Goal: Check status: Check status

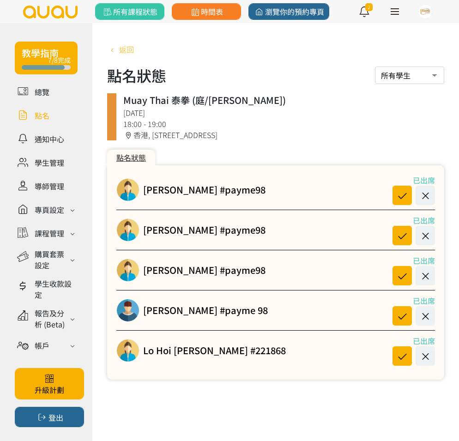
click at [116, 44] on link "返回" at bounding box center [120, 49] width 27 height 11
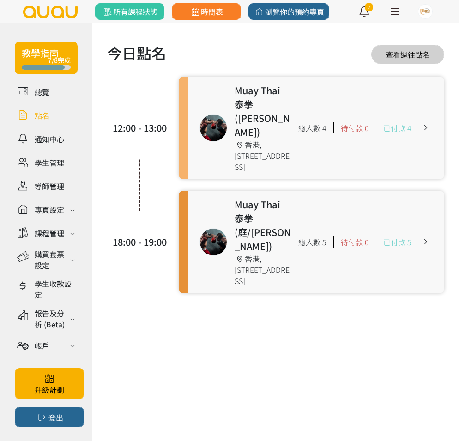
click at [261, 138] on link at bounding box center [316, 128] width 257 height 103
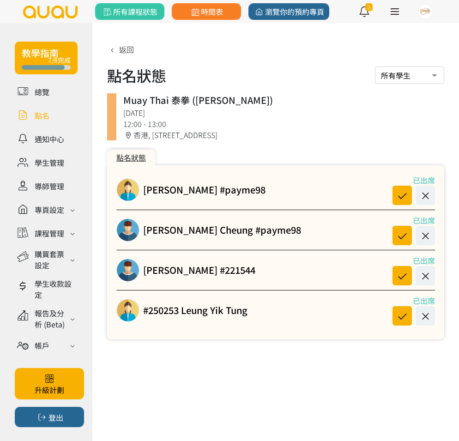
click at [188, 277] on div "[PERSON_NAME] #221544" at bounding box center [185, 270] width 139 height 23
click at [190, 272] on link "[PERSON_NAME] #221544" at bounding box center [199, 270] width 112 height 14
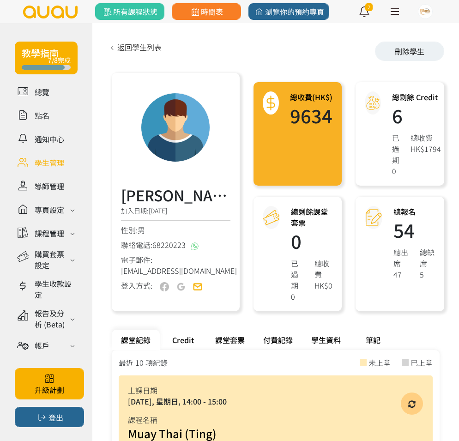
click at [184, 335] on div "Credit" at bounding box center [183, 340] width 46 height 20
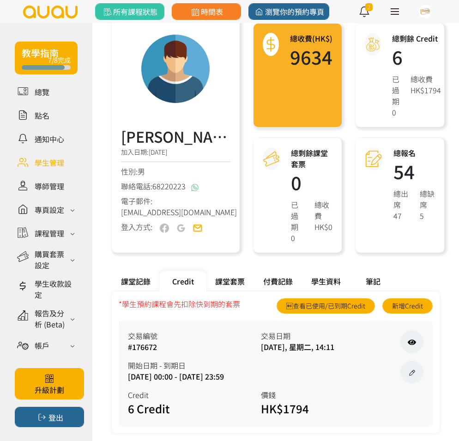
scroll to position [72, 0]
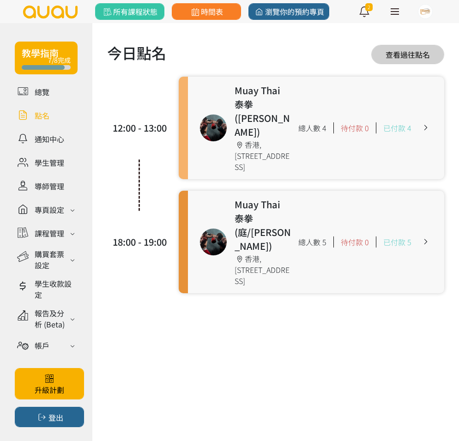
click at [239, 222] on link at bounding box center [316, 242] width 257 height 103
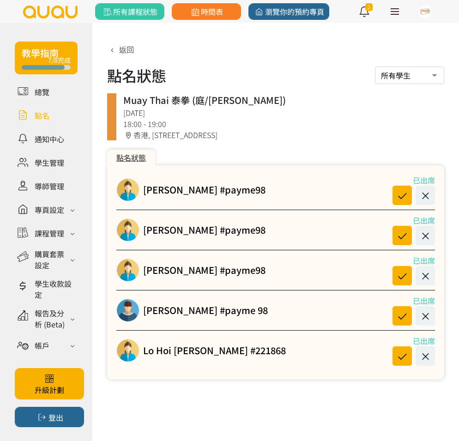
click at [49, 116] on link at bounding box center [46, 115] width 63 height 16
